Goal: Task Accomplishment & Management: Use online tool/utility

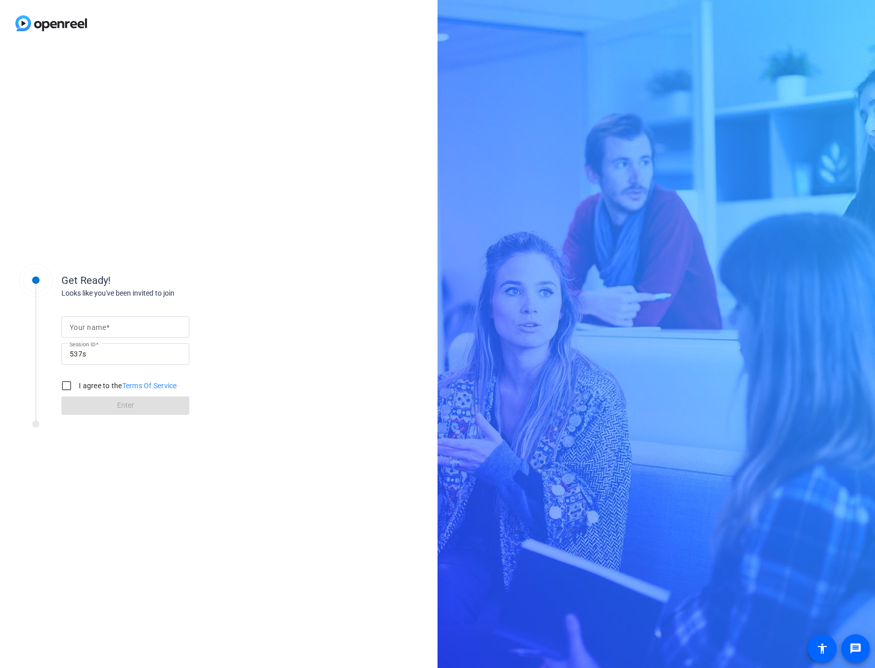
click at [97, 330] on mat-label "Your name" at bounding box center [88, 327] width 36 height 8
click at [97, 330] on input "Your name" at bounding box center [125, 327] width 111 height 12
type input "[PERSON_NAME], partner at [PERSON_NAME] & [PERSON_NAME]"
click at [63, 387] on input "I agree to the Terms Of Service" at bounding box center [66, 385] width 20 height 20
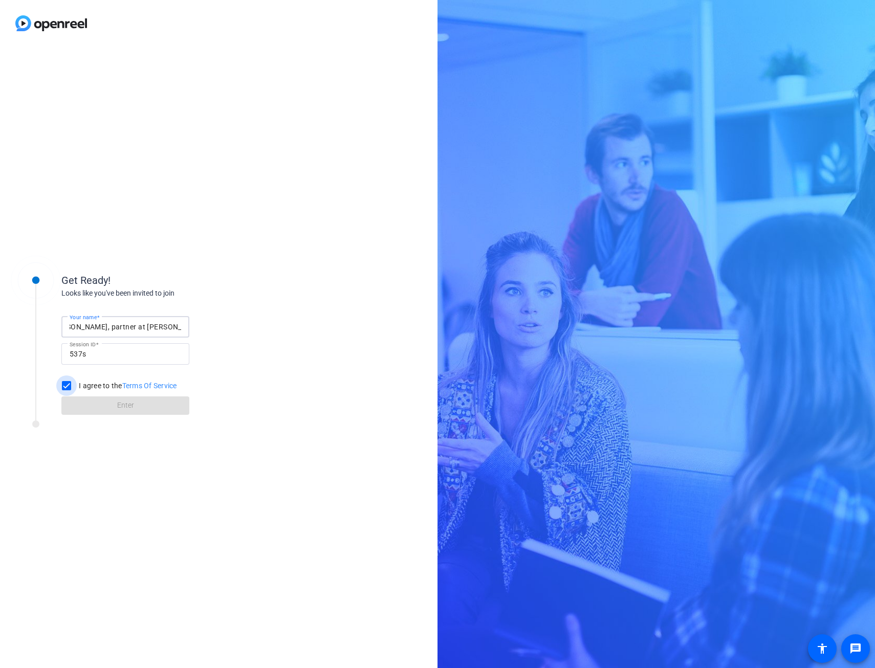
checkbox input "true"
click at [95, 409] on span at bounding box center [125, 405] width 128 height 25
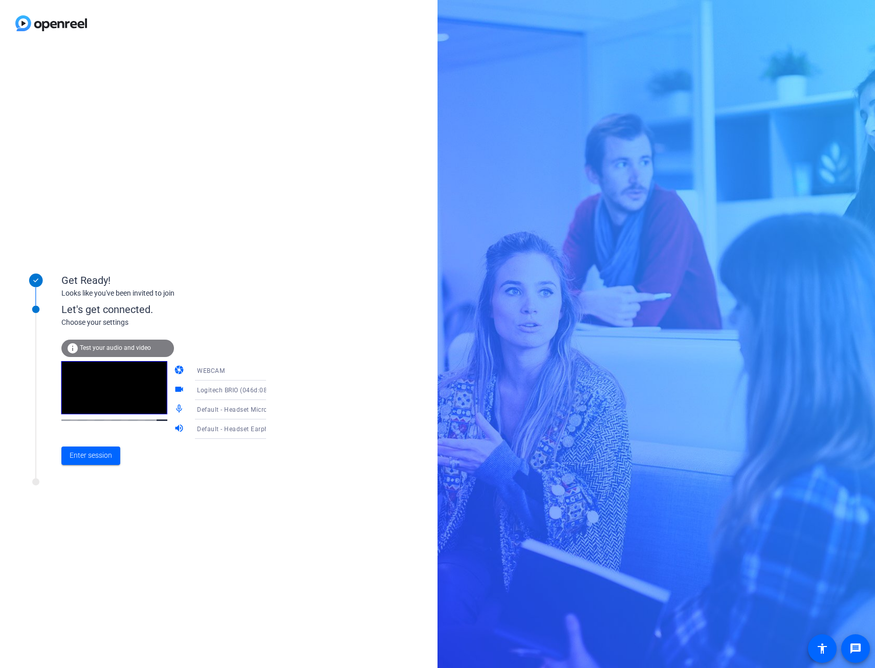
click at [227, 386] on div "Logitech BRIO (046d:085e)" at bounding box center [235, 390] width 76 height 13
click at [222, 409] on span "Logitech BRIO (046d:085e)" at bounding box center [222, 410] width 78 height 12
click at [270, 389] on icon at bounding box center [276, 390] width 12 height 12
click at [255, 389] on div at bounding box center [437, 334] width 875 height 668
click at [91, 451] on span "Enter session" at bounding box center [91, 455] width 42 height 11
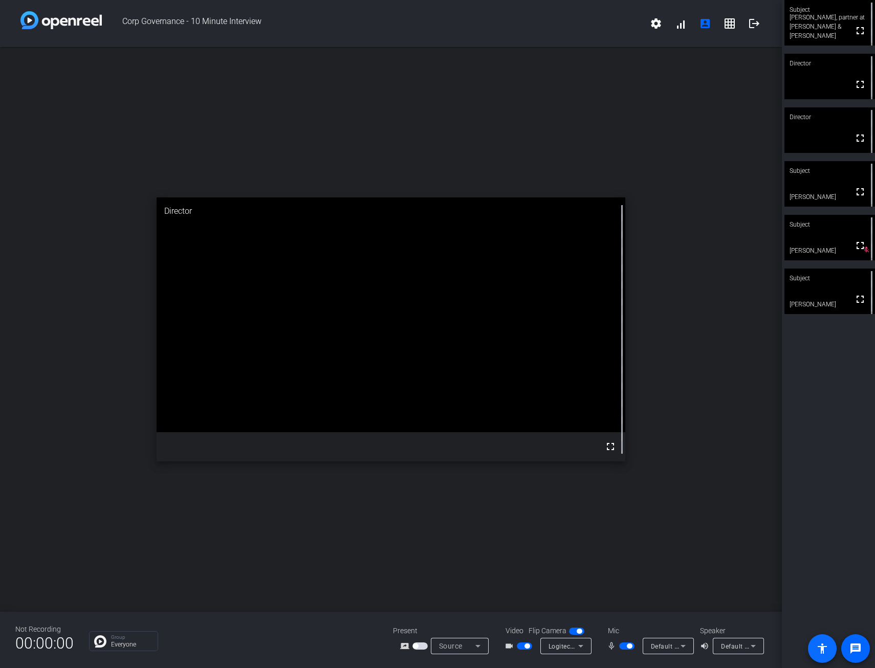
click at [822, 651] on mat-icon "accessibility" at bounding box center [822, 648] width 12 height 12
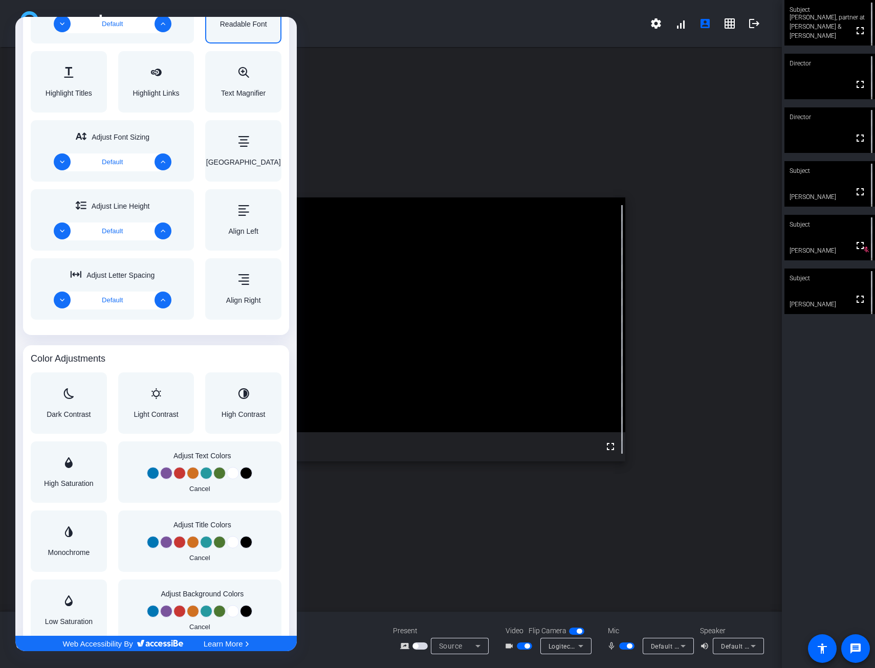
scroll to position [511, 0]
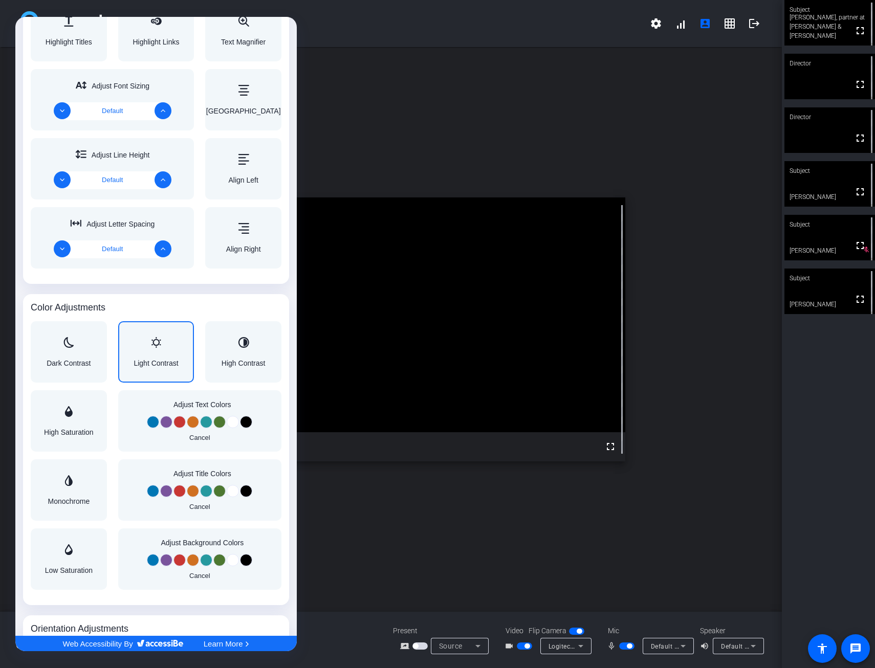
click at [149, 350] on div "Light Contrast" at bounding box center [155, 352] width 44 height 30
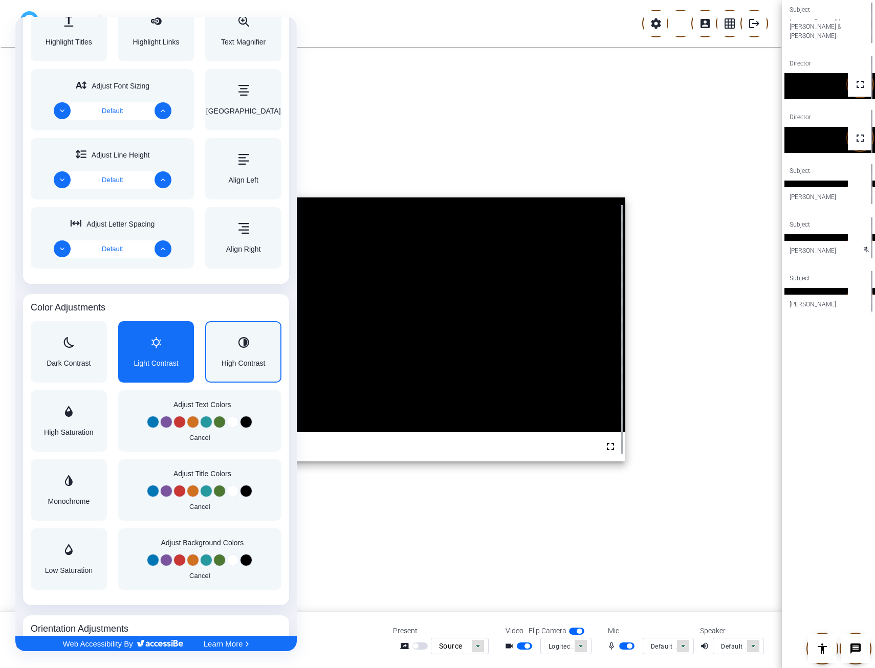
click at [243, 348] on div "Accessibility Adjustments" at bounding box center [243, 343] width 44 height 12
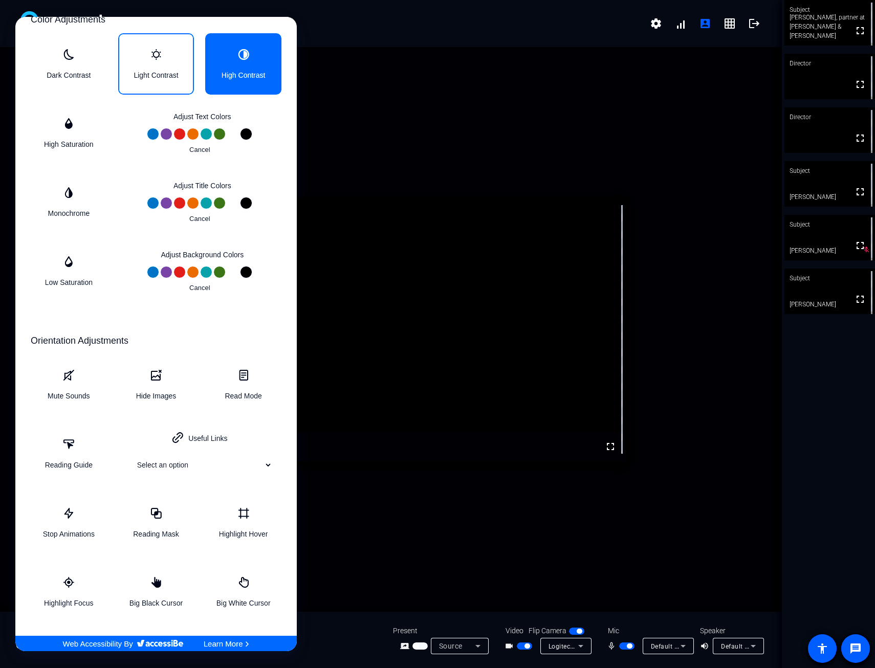
scroll to position [801, 0]
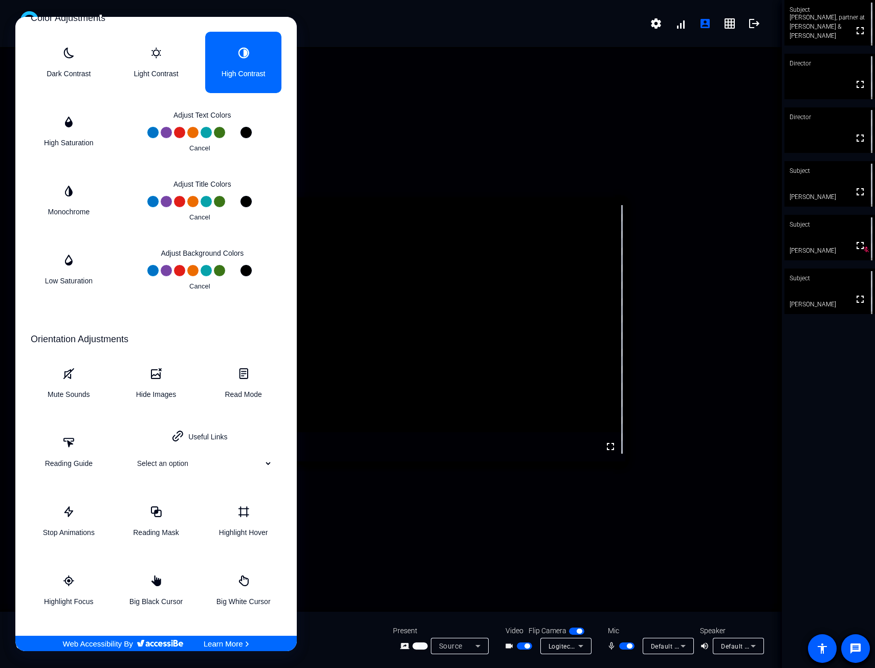
click at [377, 553] on div at bounding box center [437, 334] width 875 height 668
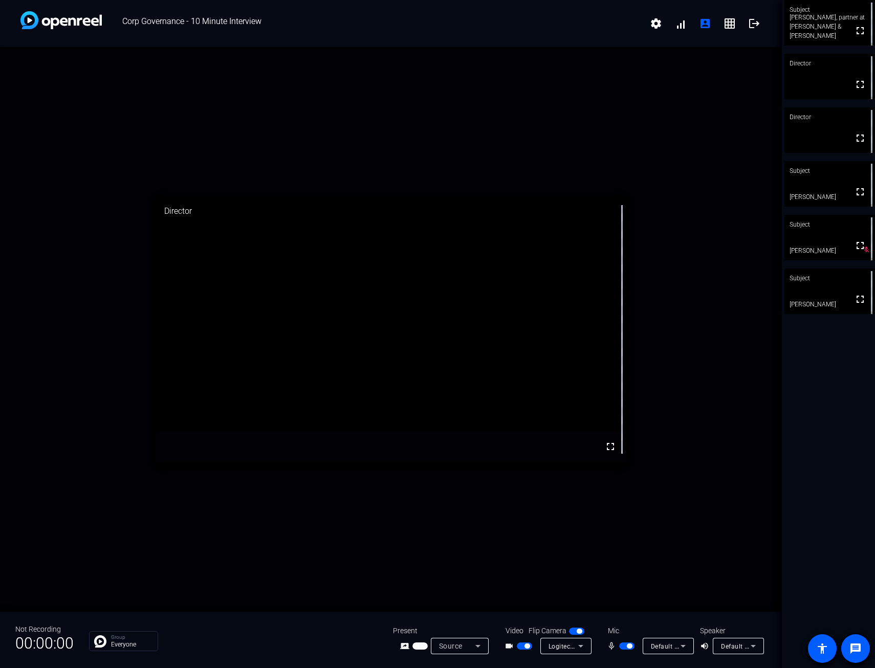
scroll to position [0, 0]
click at [581, 646] on icon at bounding box center [580, 646] width 5 height 3
click at [581, 646] on div at bounding box center [437, 334] width 875 height 668
click at [728, 25] on mat-icon "grid_on" at bounding box center [729, 23] width 12 height 12
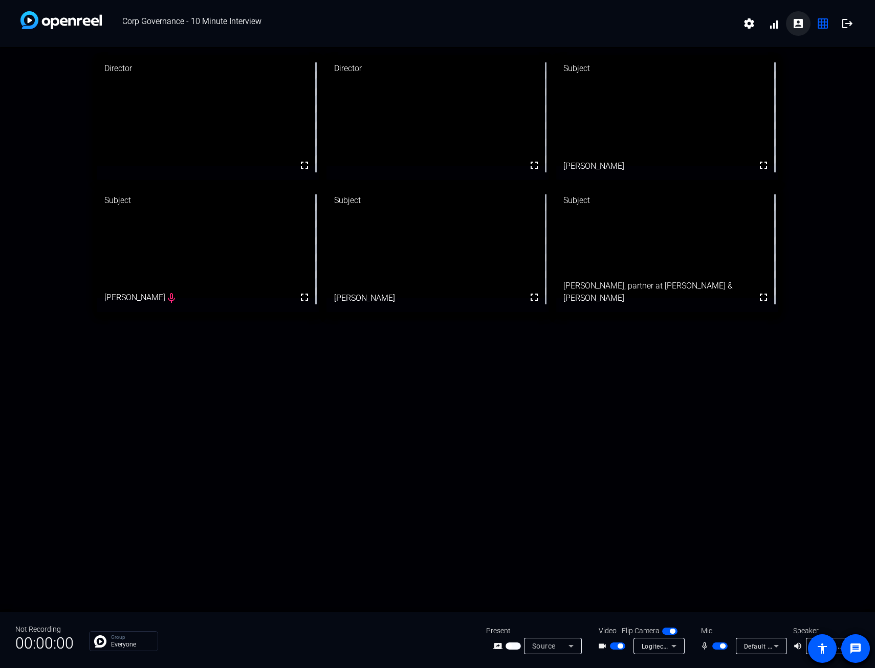
click at [800, 25] on mat-icon "account_box" at bounding box center [798, 23] width 12 height 12
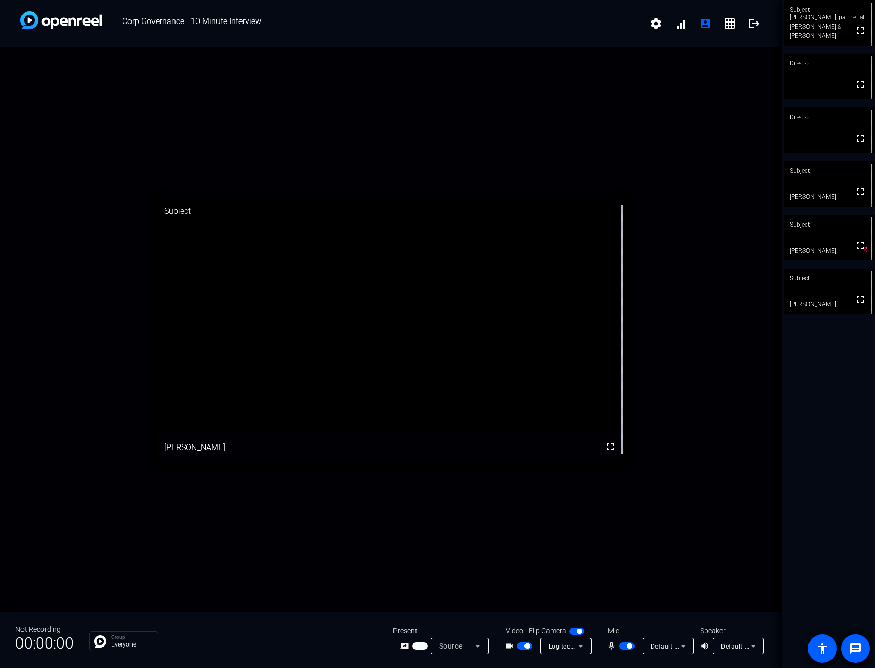
click at [640, 23] on span "Corp Governance - 10 Minute Interview" at bounding box center [373, 23] width 542 height 25
click at [653, 23] on mat-icon "settings" at bounding box center [656, 23] width 12 height 12
click at [863, 23] on div at bounding box center [437, 334] width 875 height 668
click at [854, 17] on div "Subject" at bounding box center [829, 9] width 91 height 19
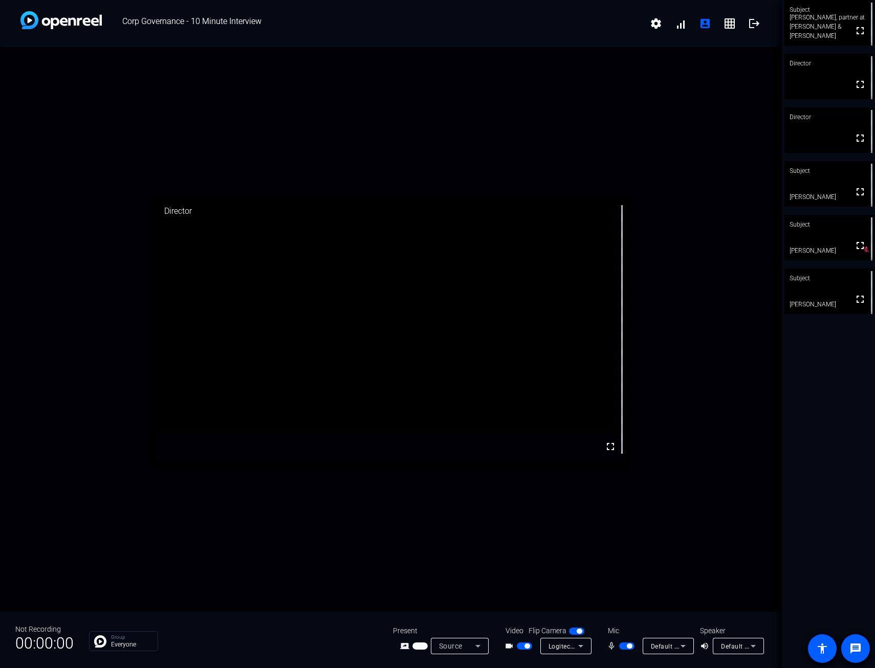
click at [841, 9] on div "Subject" at bounding box center [829, 9] width 91 height 19
click at [685, 644] on icon at bounding box center [683, 646] width 12 height 12
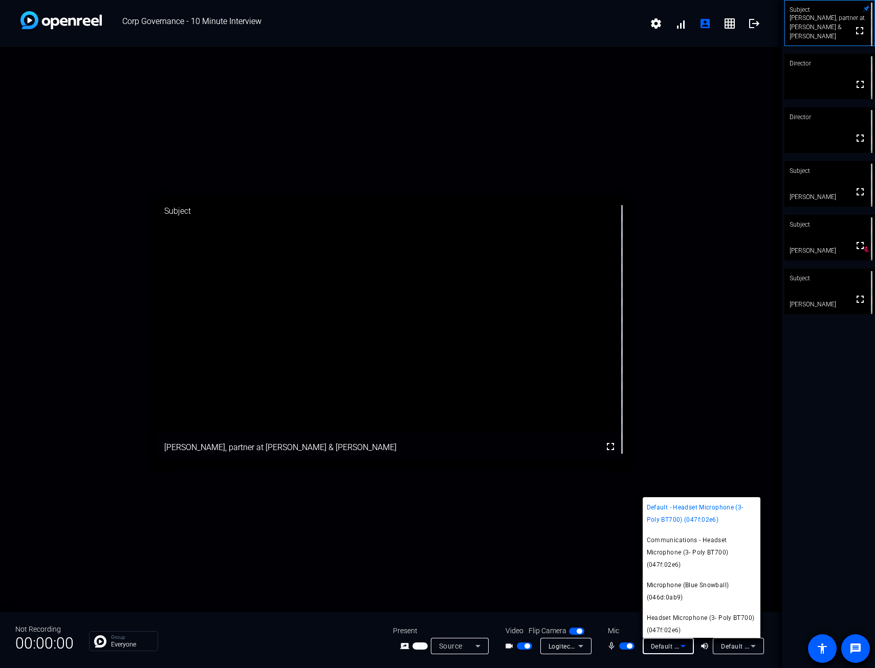
click at [684, 592] on span "Microphone (Blue Snowball) (046d:0ab9)" at bounding box center [700, 591] width 109 height 25
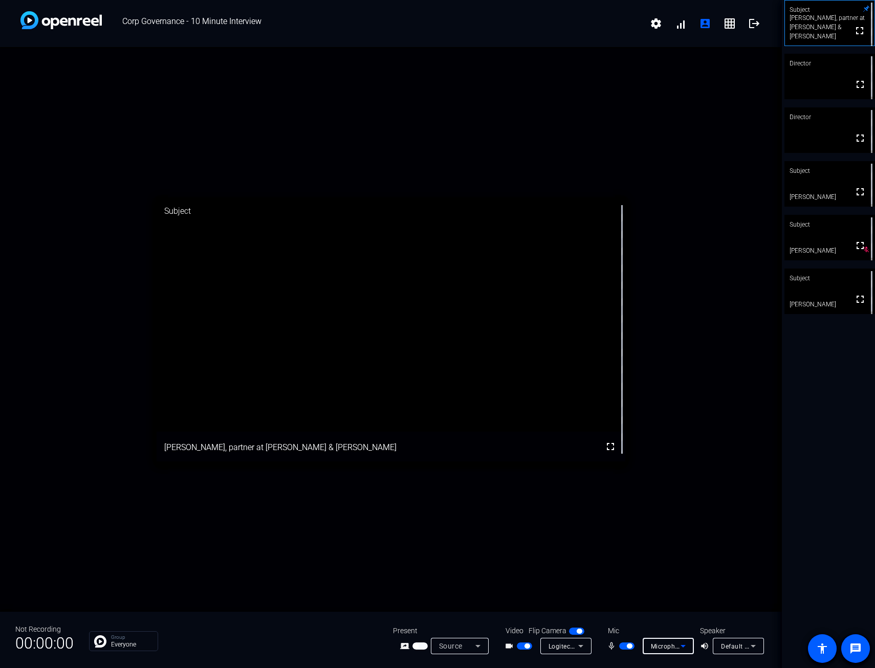
click at [757, 643] on icon at bounding box center [753, 646] width 12 height 12
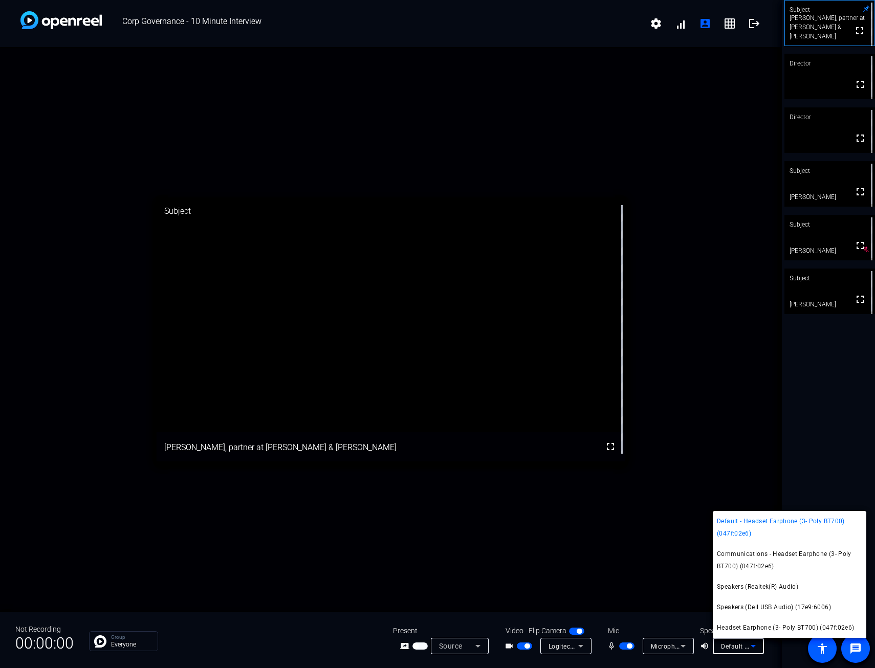
click at [752, 606] on span "Speakers (Dell USB Audio) (17e9:6006)" at bounding box center [774, 607] width 114 height 12
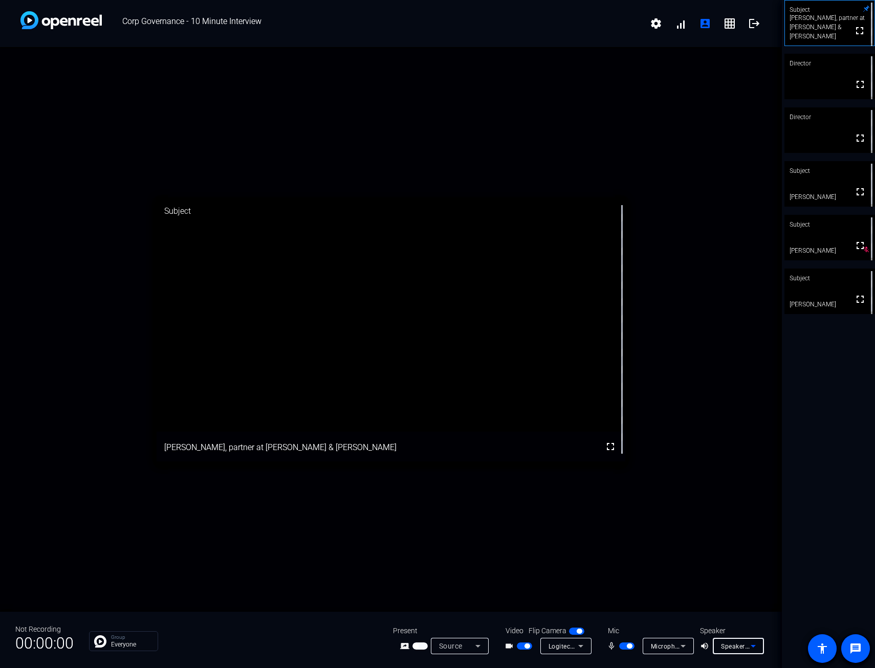
click at [687, 646] on icon at bounding box center [683, 646] width 12 height 12
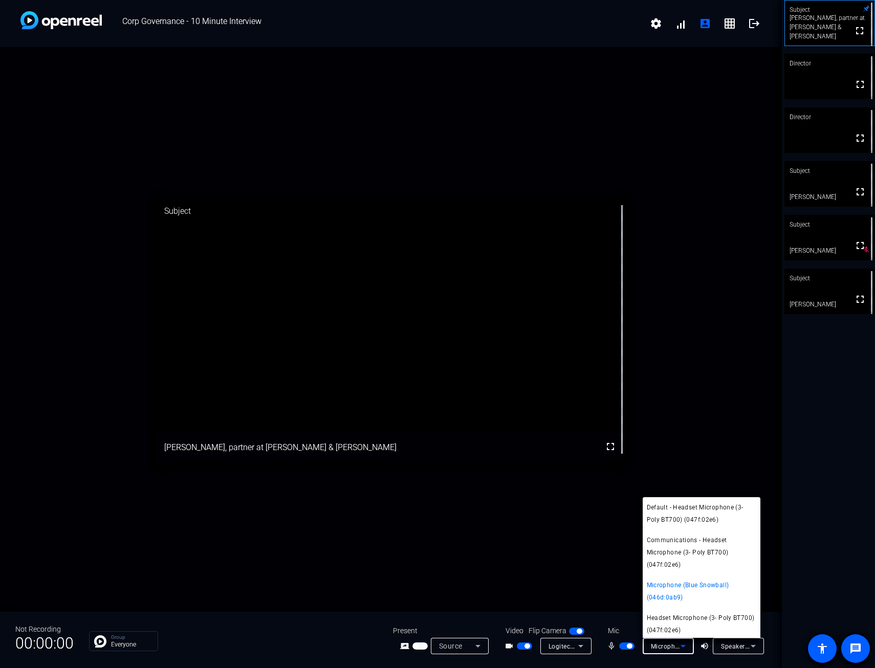
click at [614, 632] on div at bounding box center [437, 334] width 875 height 668
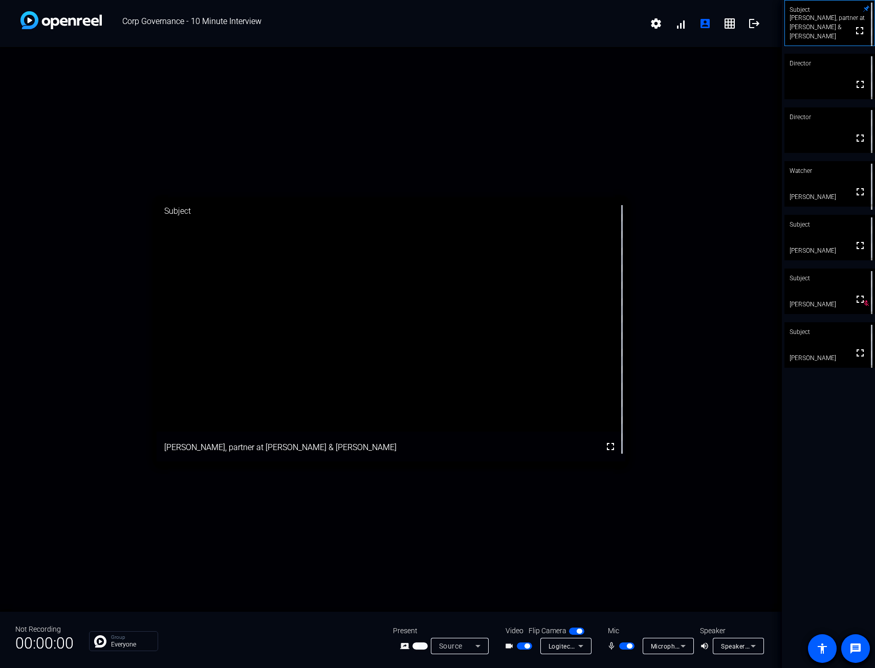
click at [686, 648] on icon at bounding box center [683, 646] width 12 height 12
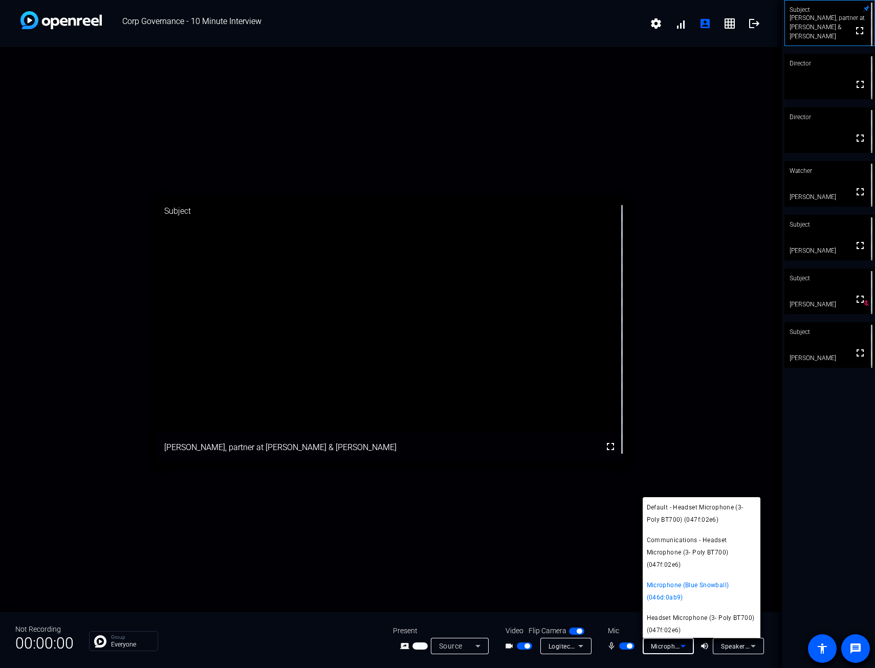
click at [748, 643] on div at bounding box center [437, 334] width 875 height 668
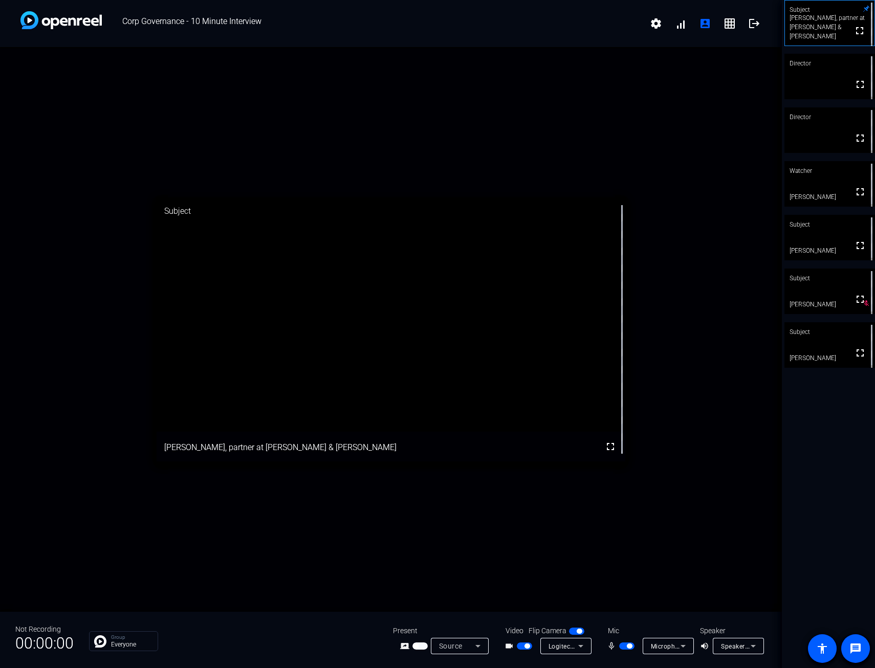
click at [753, 646] on icon at bounding box center [752, 646] width 5 height 3
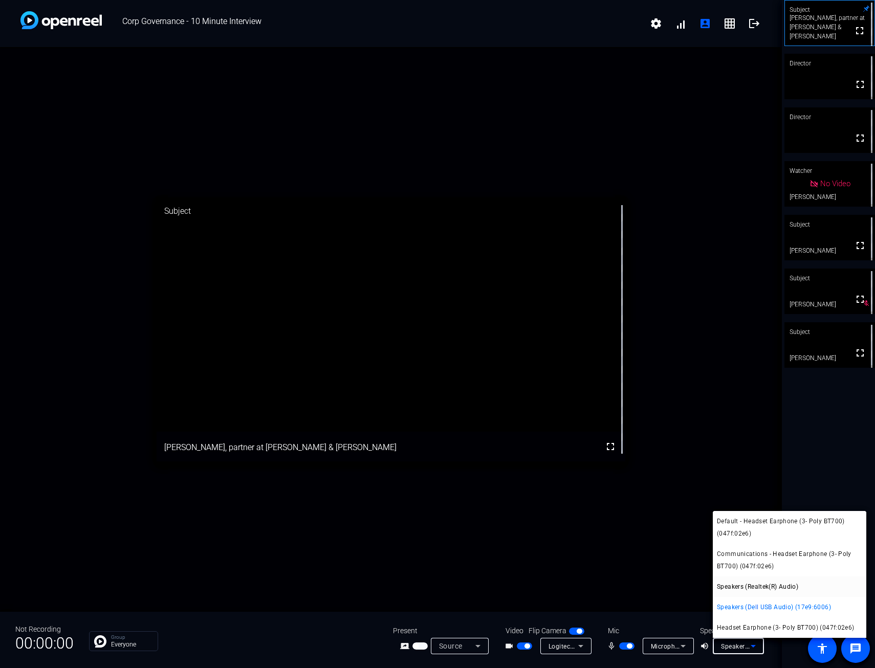
click at [748, 587] on span "Speakers (Realtek(R) Audio)" at bounding box center [757, 586] width 81 height 12
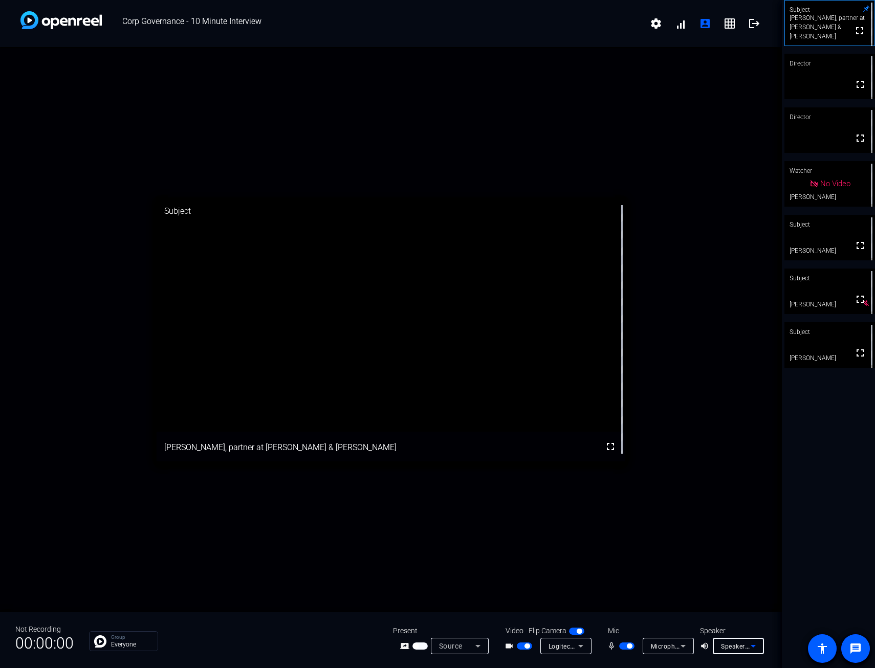
click at [756, 644] on icon at bounding box center [753, 646] width 12 height 12
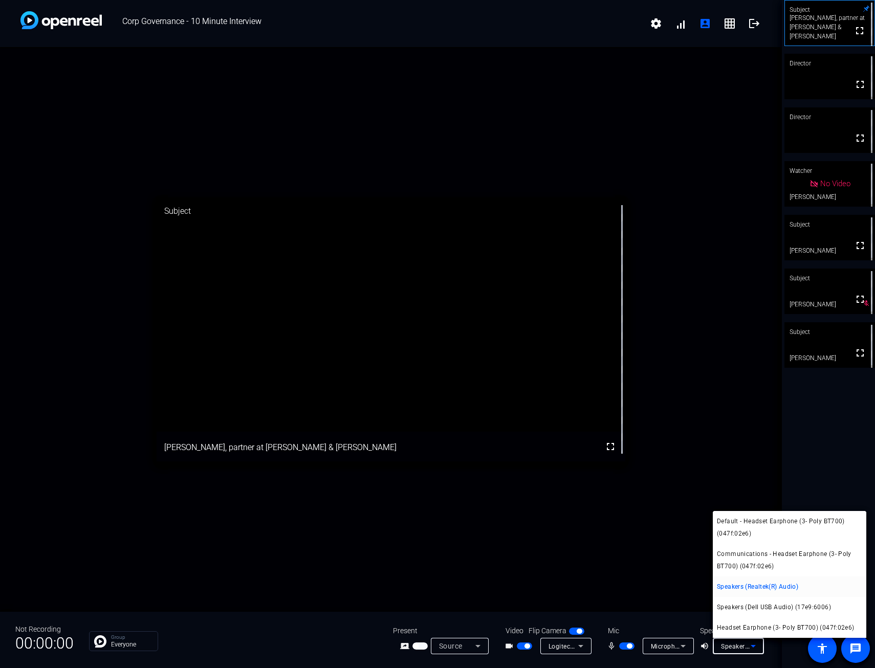
click at [746, 586] on span "Speakers (Realtek(R) Audio)" at bounding box center [757, 586] width 81 height 12
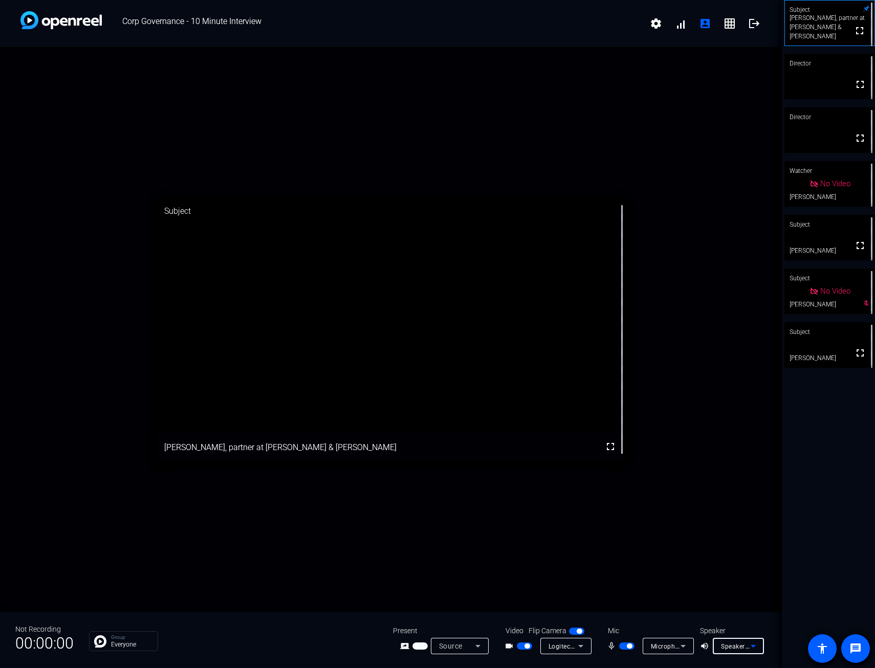
click at [682, 646] on icon at bounding box center [682, 646] width 5 height 3
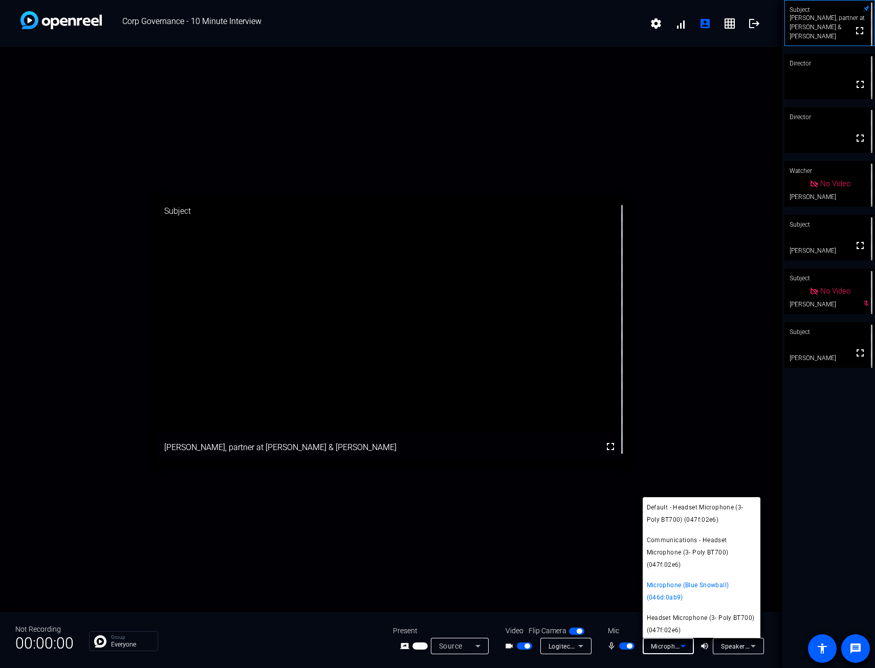
click at [680, 583] on span "Microphone (Blue Snowball) (046d:0ab9)" at bounding box center [700, 591] width 109 height 25
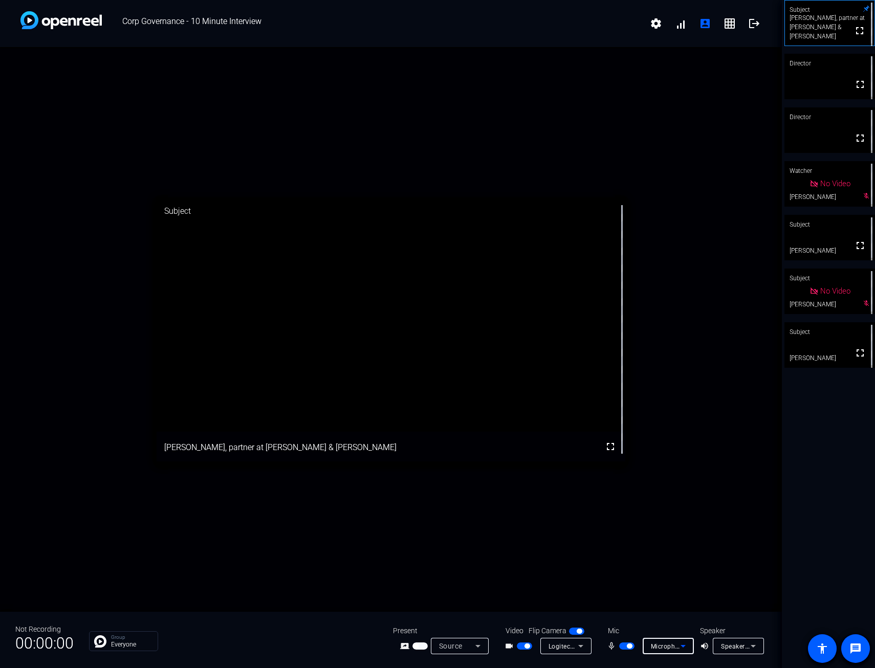
click at [621, 647] on span "button" at bounding box center [626, 645] width 15 height 7
click at [611, 648] on mat-icon "mic_none" at bounding box center [613, 646] width 12 height 12
click at [610, 643] on mat-icon "mic_none" at bounding box center [613, 646] width 12 height 12
drag, startPoint x: 628, startPoint y: 647, endPoint x: 608, endPoint y: 648, distance: 20.0
click at [608, 648] on div "mic_none" at bounding box center [625, 646] width 36 height 12
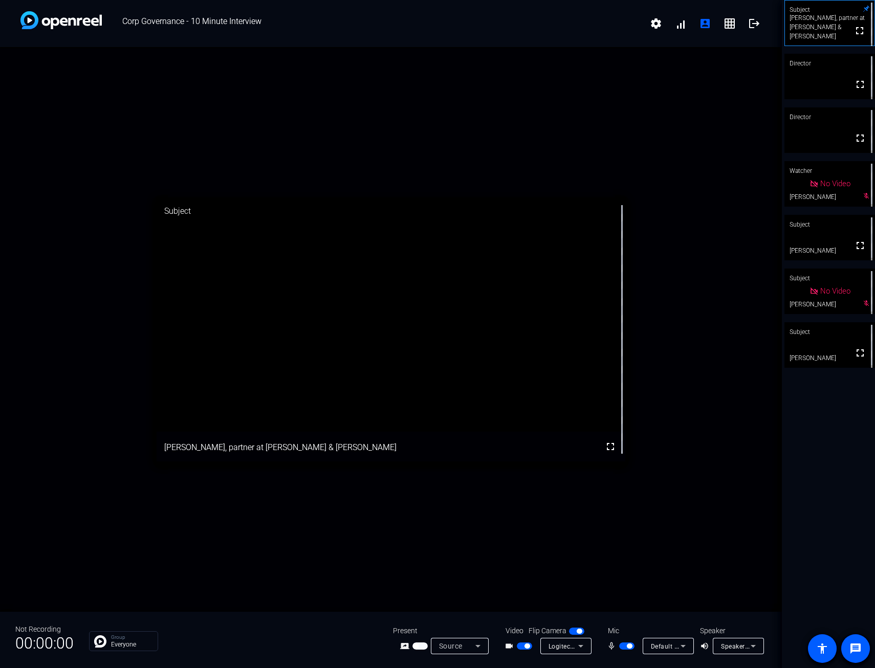
click at [622, 645] on span "button" at bounding box center [626, 645] width 15 height 7
click at [745, 640] on div "Speakers (Realtek(R) Audio)" at bounding box center [736, 646] width 30 height 13
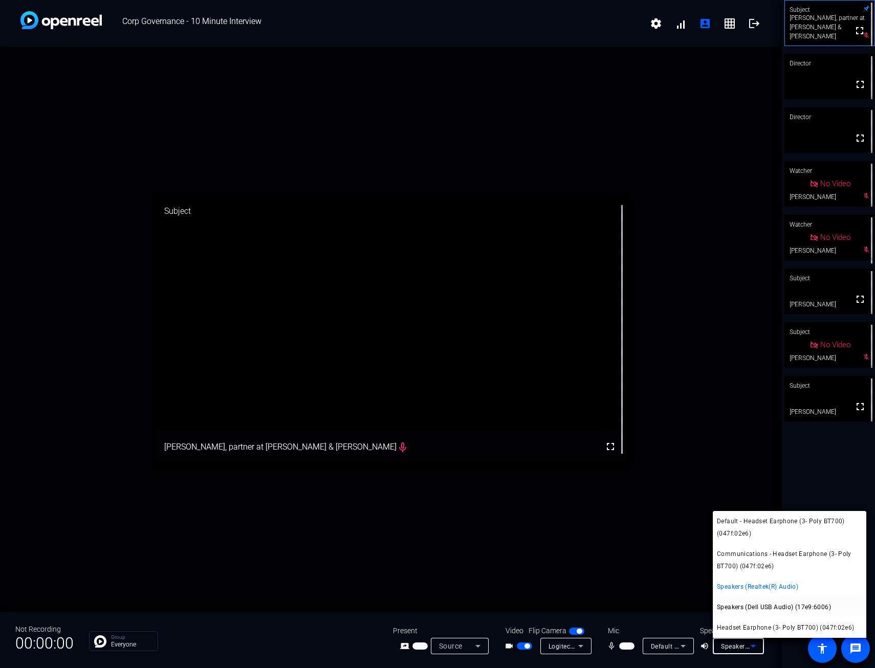
click at [747, 606] on span "Speakers (Dell USB Audio) (17e9:6006)" at bounding box center [774, 607] width 114 height 12
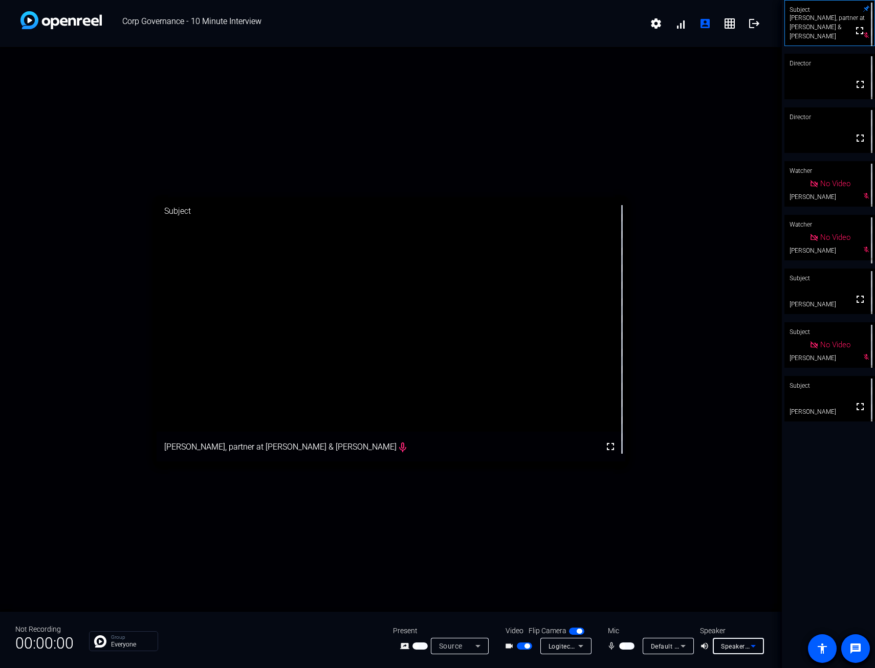
click at [746, 650] on span "Speakers (Dell USB Audio) (17e9:6006)" at bounding box center [779, 646] width 117 height 7
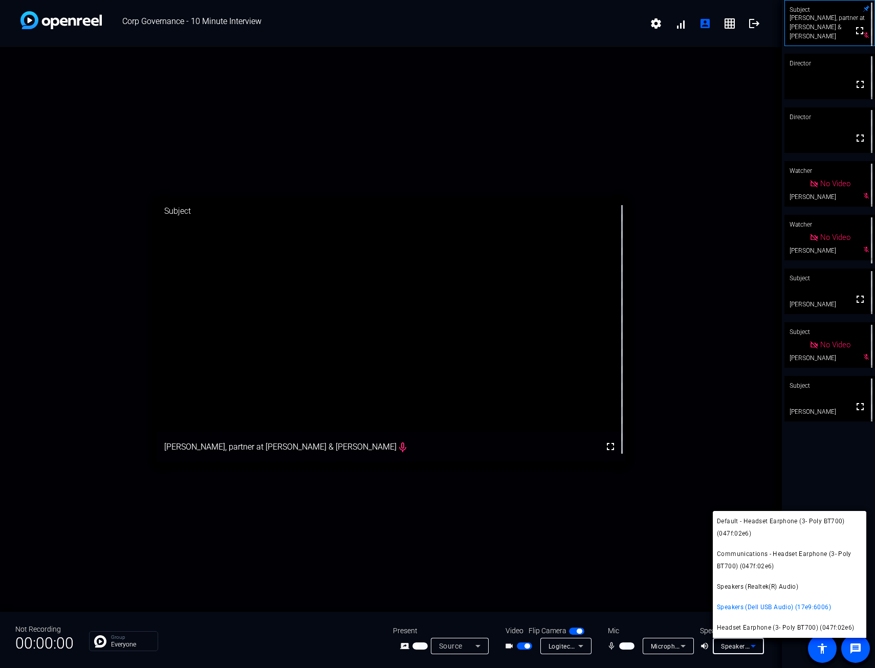
click at [747, 592] on span "Speakers (Realtek(R) Audio)" at bounding box center [757, 586] width 81 height 12
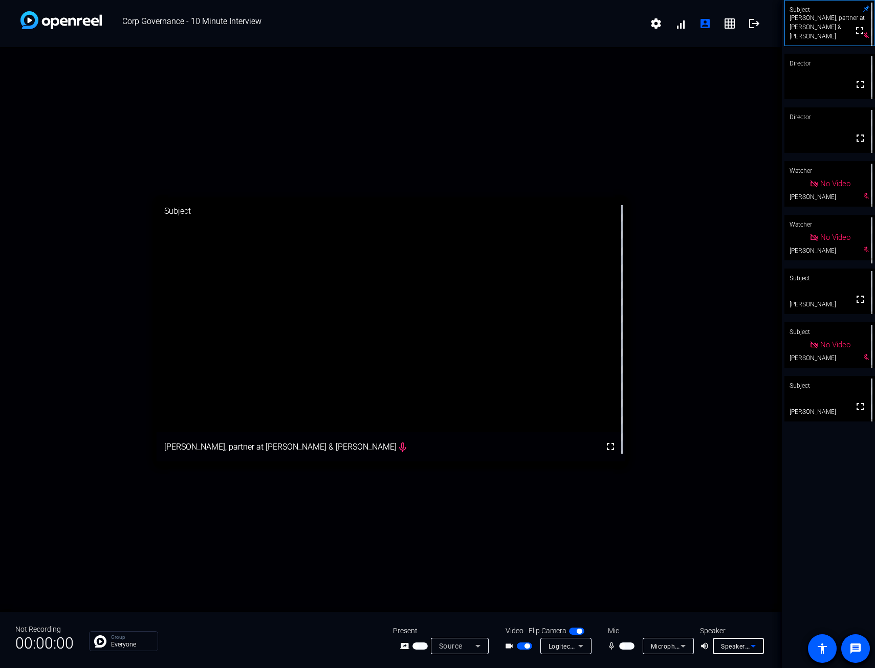
click at [630, 646] on span "button" at bounding box center [626, 645] width 15 height 7
click at [610, 448] on mat-icon "fullscreen" at bounding box center [610, 446] width 12 height 12
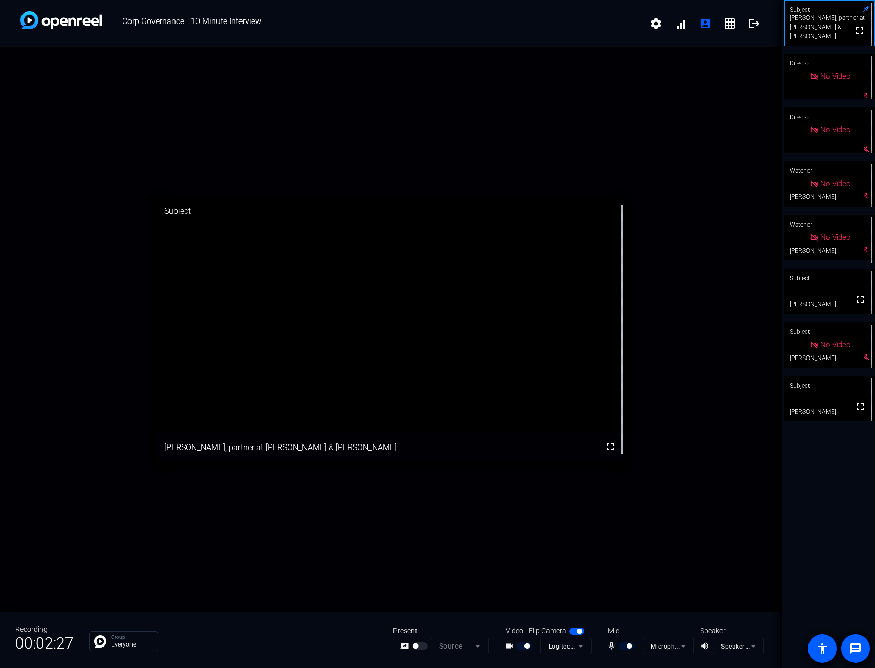
click at [624, 647] on div at bounding box center [627, 645] width 17 height 7
click at [612, 647] on mat-icon "mic_none" at bounding box center [613, 646] width 12 height 12
click at [854, 408] on mat-icon "fullscreen" at bounding box center [860, 406] width 12 height 12
click at [848, 299] on span at bounding box center [859, 299] width 25 height 25
click at [729, 27] on mat-icon "grid_on" at bounding box center [729, 23] width 12 height 12
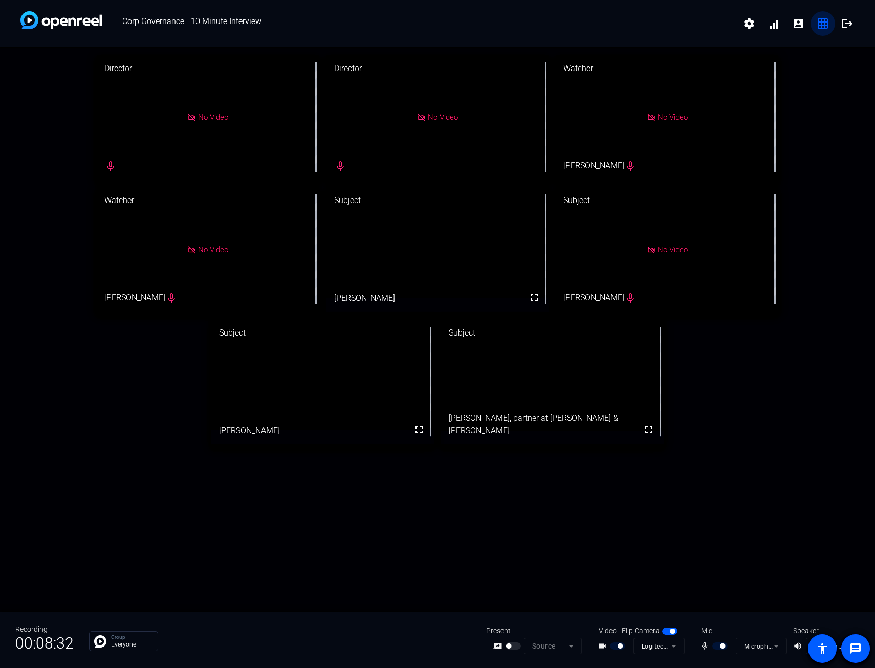
click at [819, 24] on mat-icon "grid_on" at bounding box center [822, 23] width 12 height 12
click at [702, 643] on mat-icon "mic_none" at bounding box center [706, 646] width 12 height 12
click at [713, 646] on span "button" at bounding box center [719, 645] width 15 height 7
click at [714, 645] on span "button" at bounding box center [714, 645] width 5 height 5
click at [714, 647] on span "button" at bounding box center [719, 645] width 15 height 7
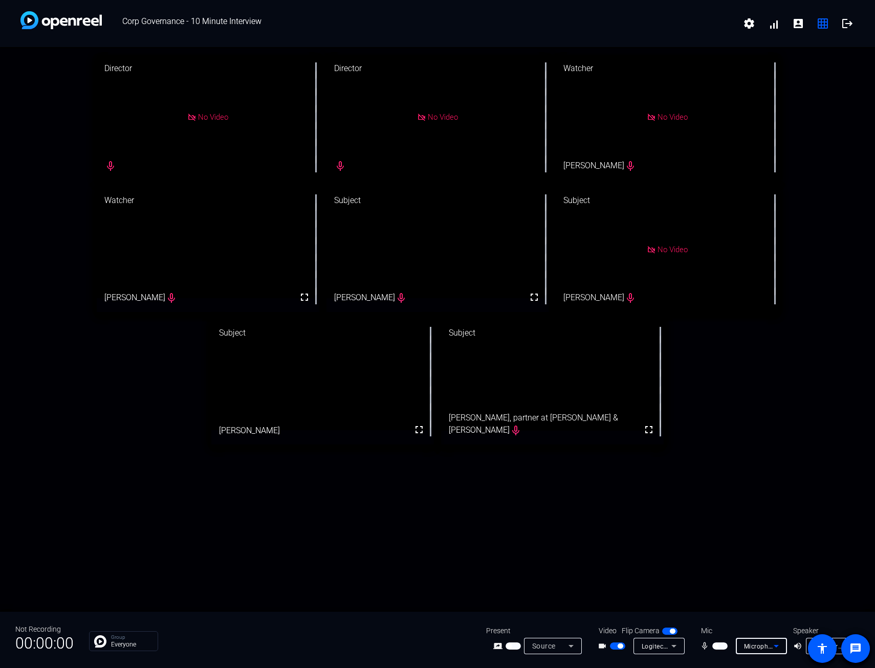
click at [778, 645] on icon at bounding box center [775, 646] width 5 height 3
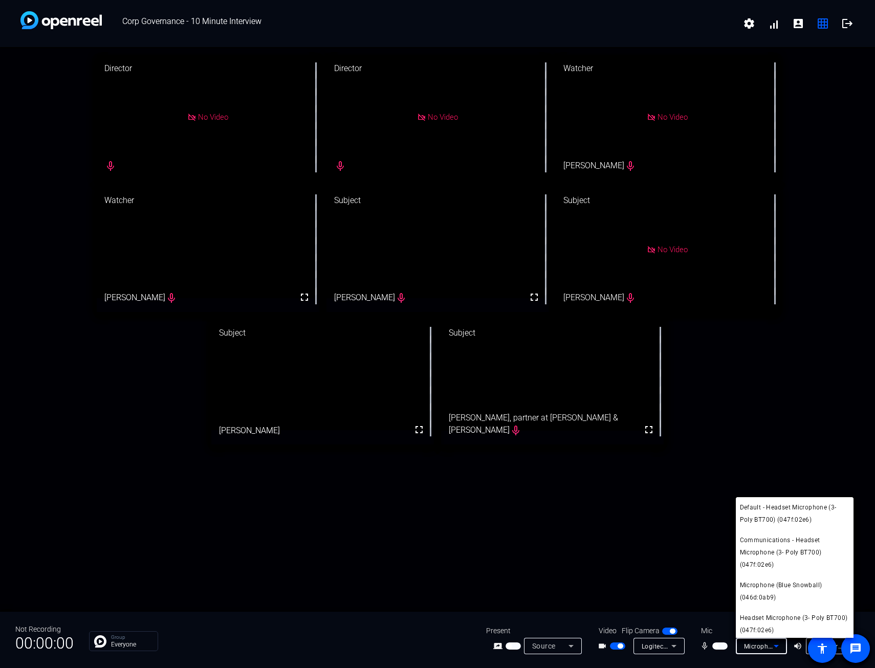
scroll to position [48, 0]
click at [781, 509] on span "Communications - Headset Microphone (3- Poly BT700) (047f:02e6)" at bounding box center [794, 504] width 109 height 37
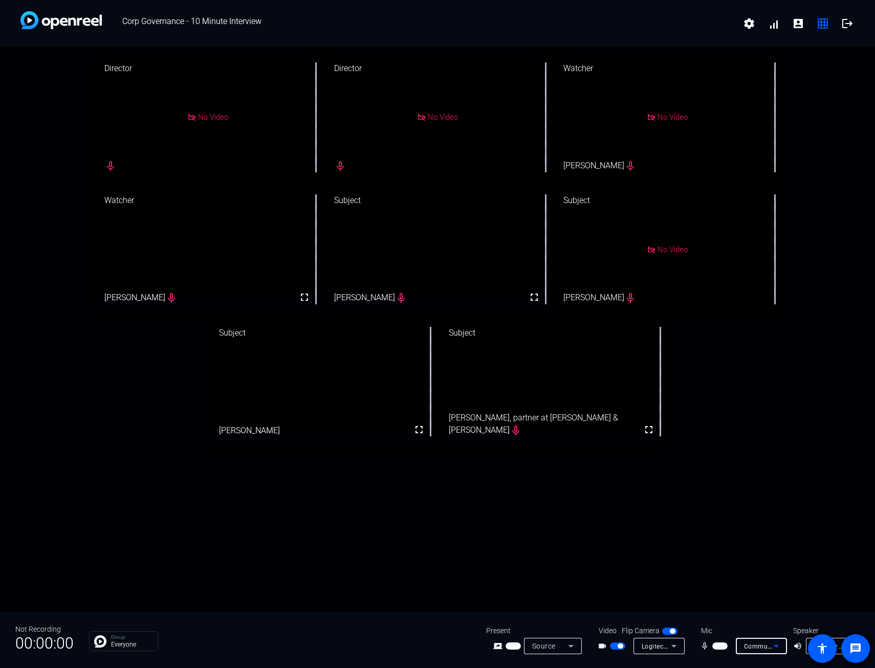
scroll to position [33, 0]
click at [676, 646] on icon at bounding box center [673, 646] width 12 height 12
click at [676, 646] on div at bounding box center [437, 334] width 875 height 668
click at [840, 644] on icon at bounding box center [846, 646] width 12 height 12
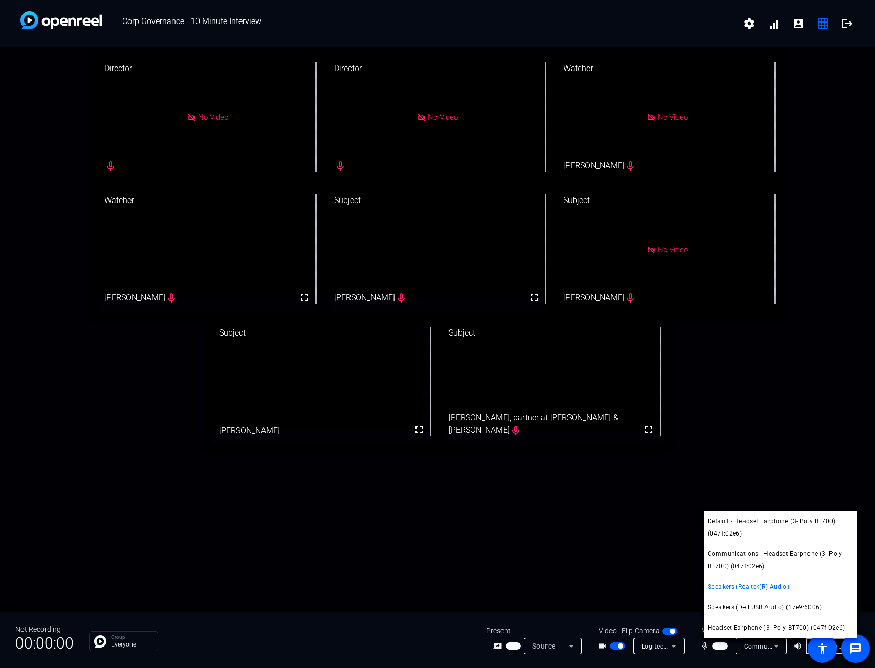
click at [758, 529] on span "Default - Headset Earphone (3- Poly BT700) (047f:02e6)" at bounding box center [779, 527] width 145 height 25
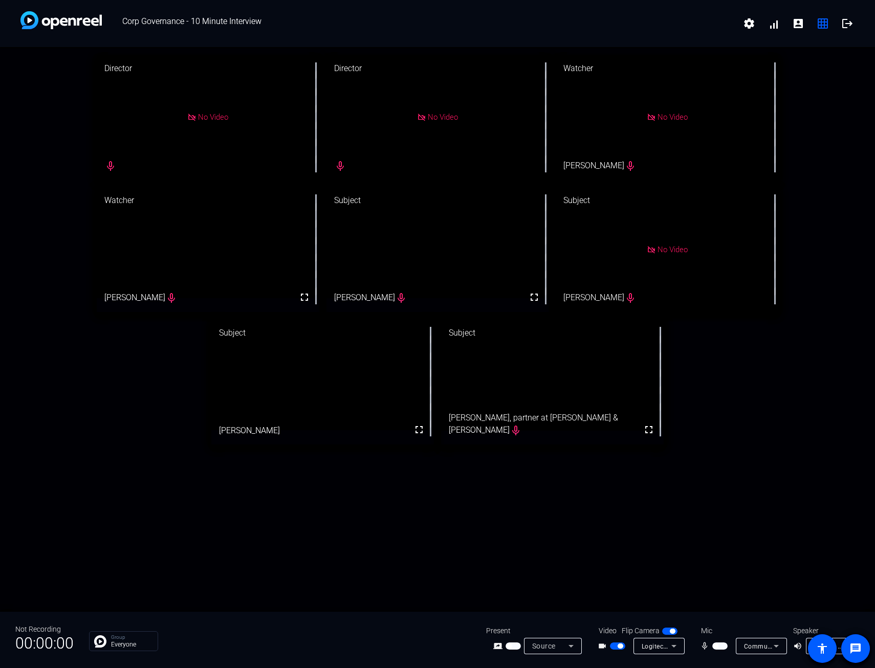
click at [614, 646] on span "button" at bounding box center [617, 645] width 15 height 7
